Goal: Task Accomplishment & Management: Manage account settings

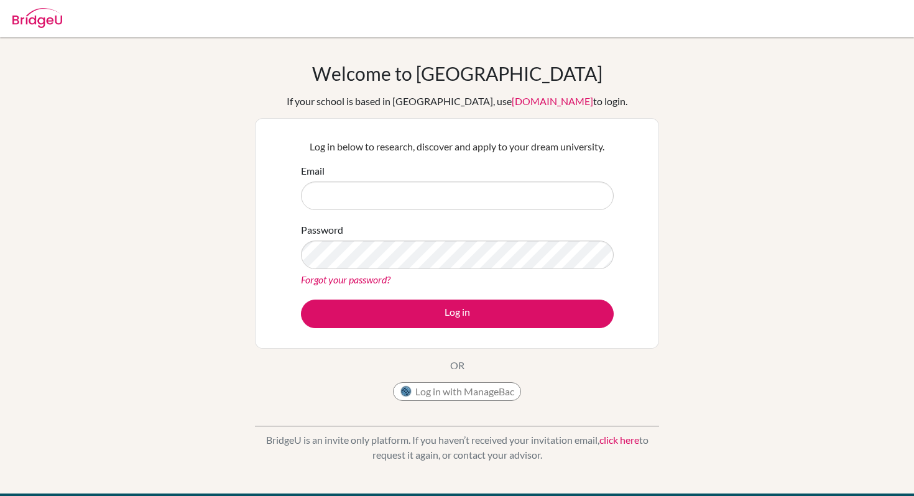
type input "[EMAIL_ADDRESS][DOMAIN_NAME]"
click at [351, 277] on link "Forgot your password?" at bounding box center [345, 279] width 89 height 12
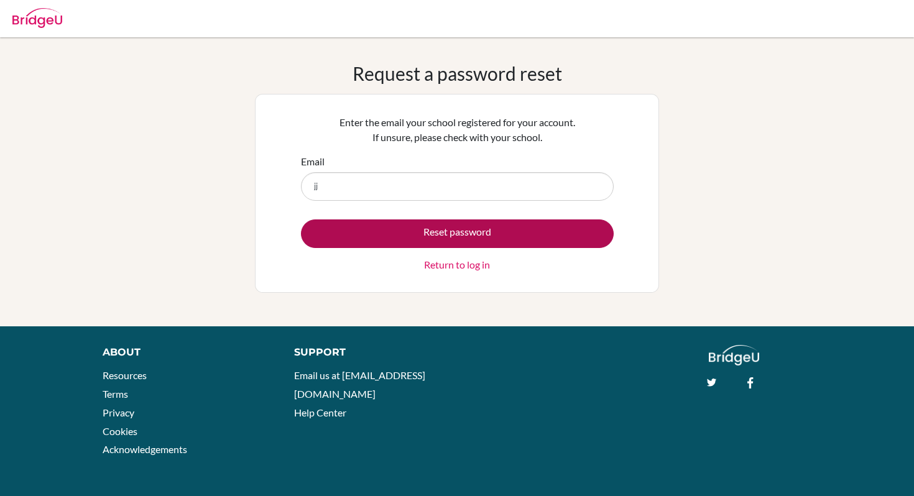
type input "[EMAIL_ADDRESS][DOMAIN_NAME]"
click at [375, 224] on button "Reset password" at bounding box center [457, 233] width 313 height 29
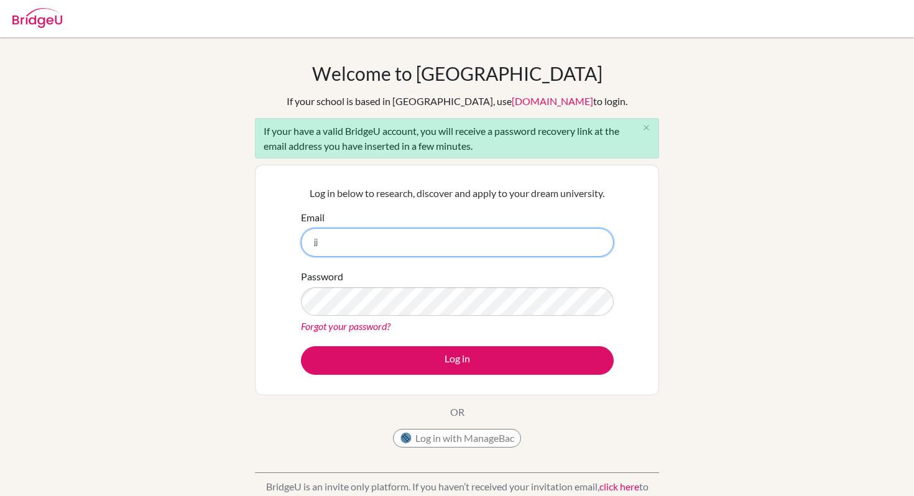
type input "j"
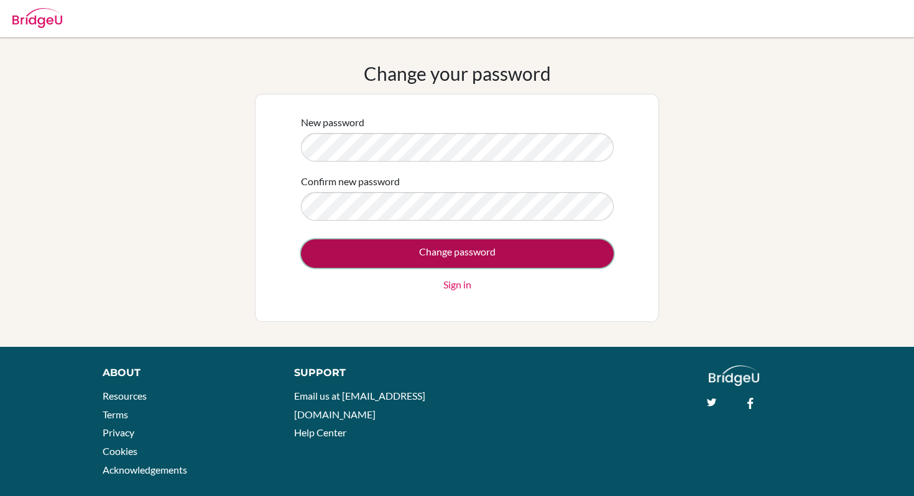
click at [397, 254] on input "Change password" at bounding box center [457, 253] width 313 height 29
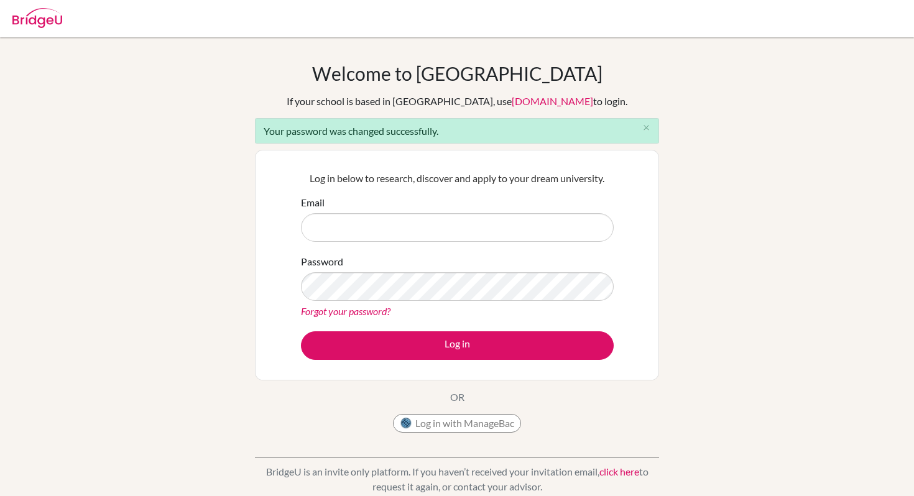
type input "J"
click at [364, 221] on input "Email" at bounding box center [457, 227] width 313 height 29
type input "[EMAIL_ADDRESS][DOMAIN_NAME]"
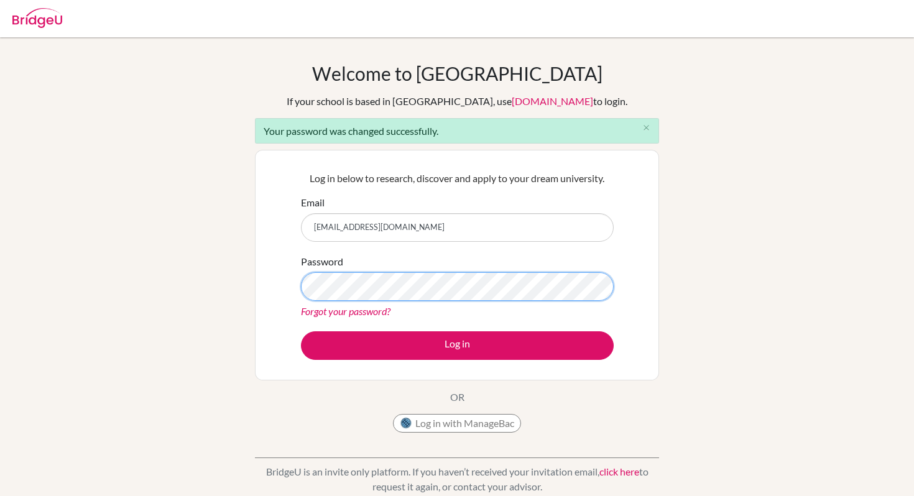
click at [301, 331] on button "Log in" at bounding box center [457, 345] width 313 height 29
